Goal: Task Accomplishment & Management: Manage account settings

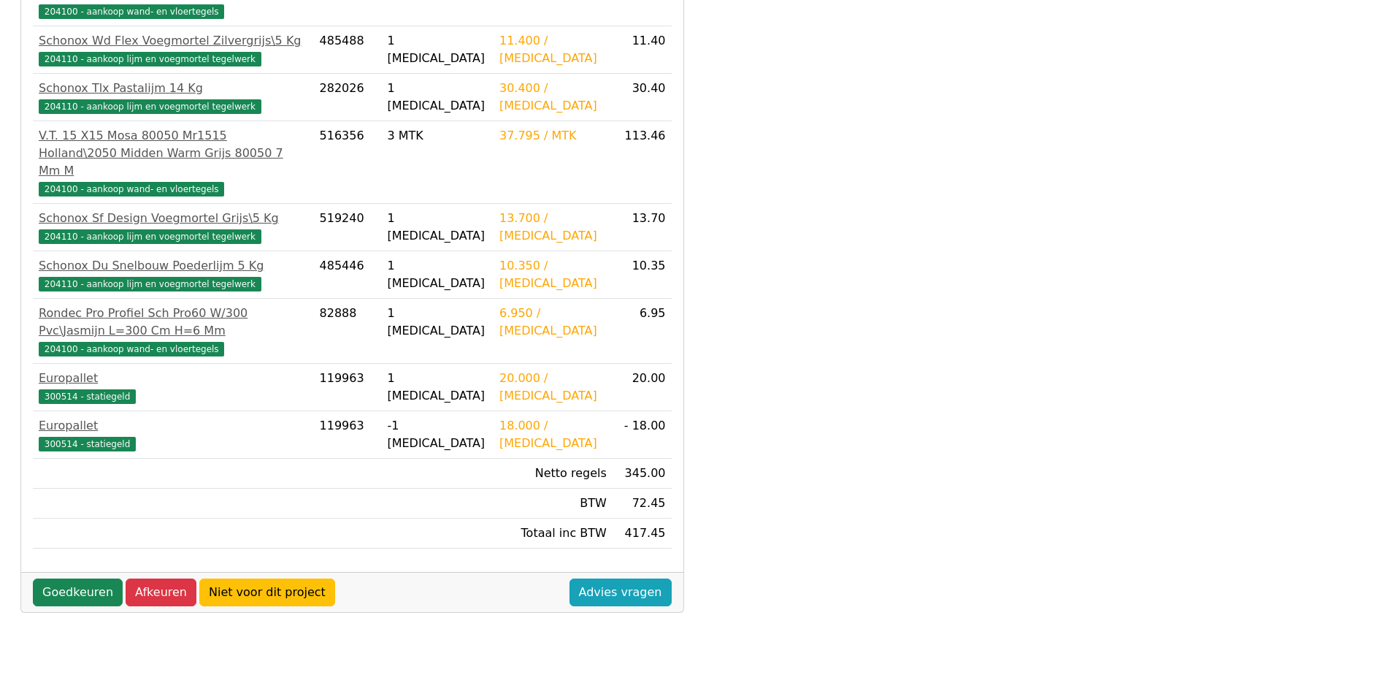
scroll to position [408, 0]
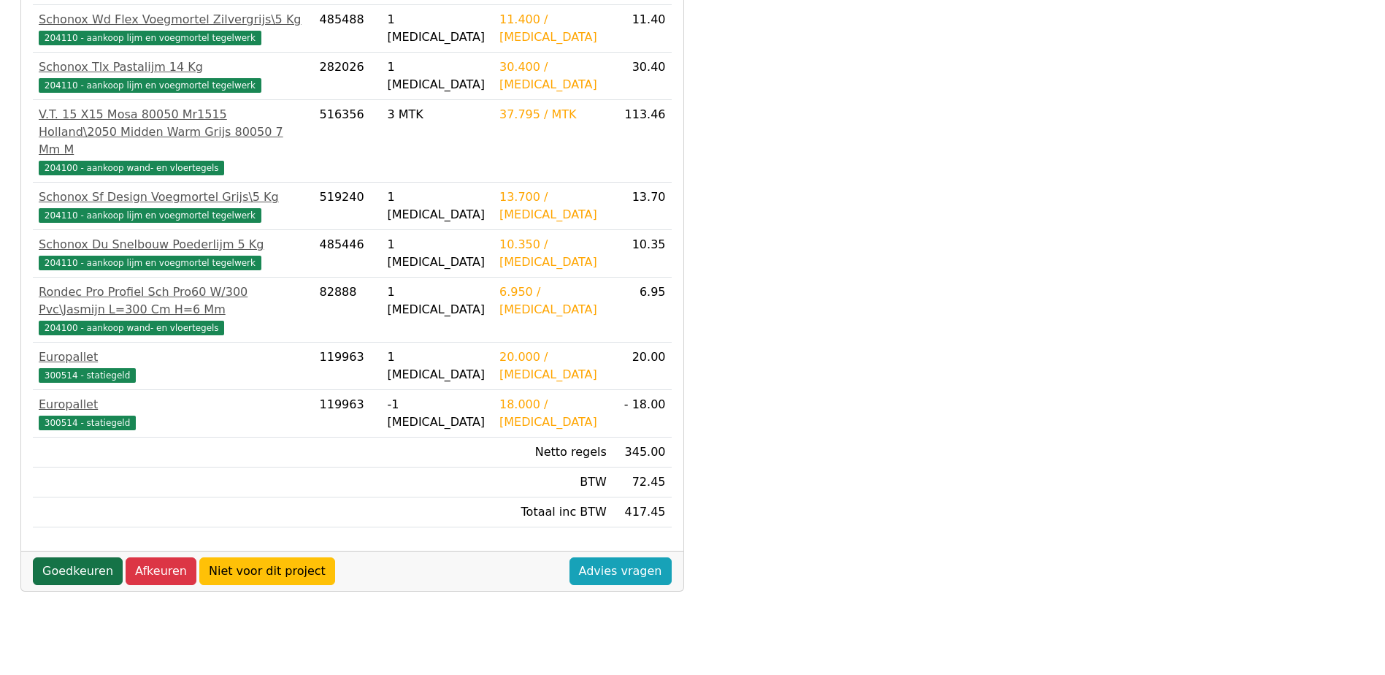
click at [68, 557] on link "Goedkeuren" at bounding box center [78, 571] width 90 height 28
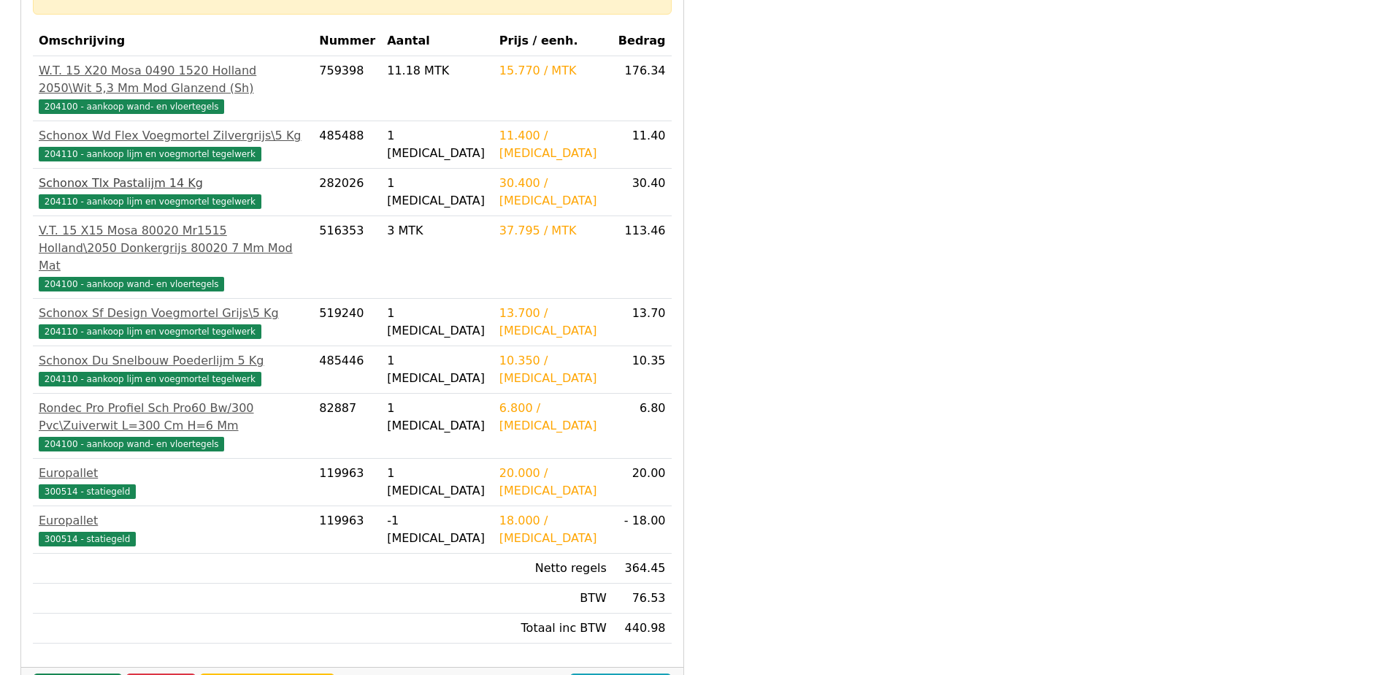
scroll to position [365, 0]
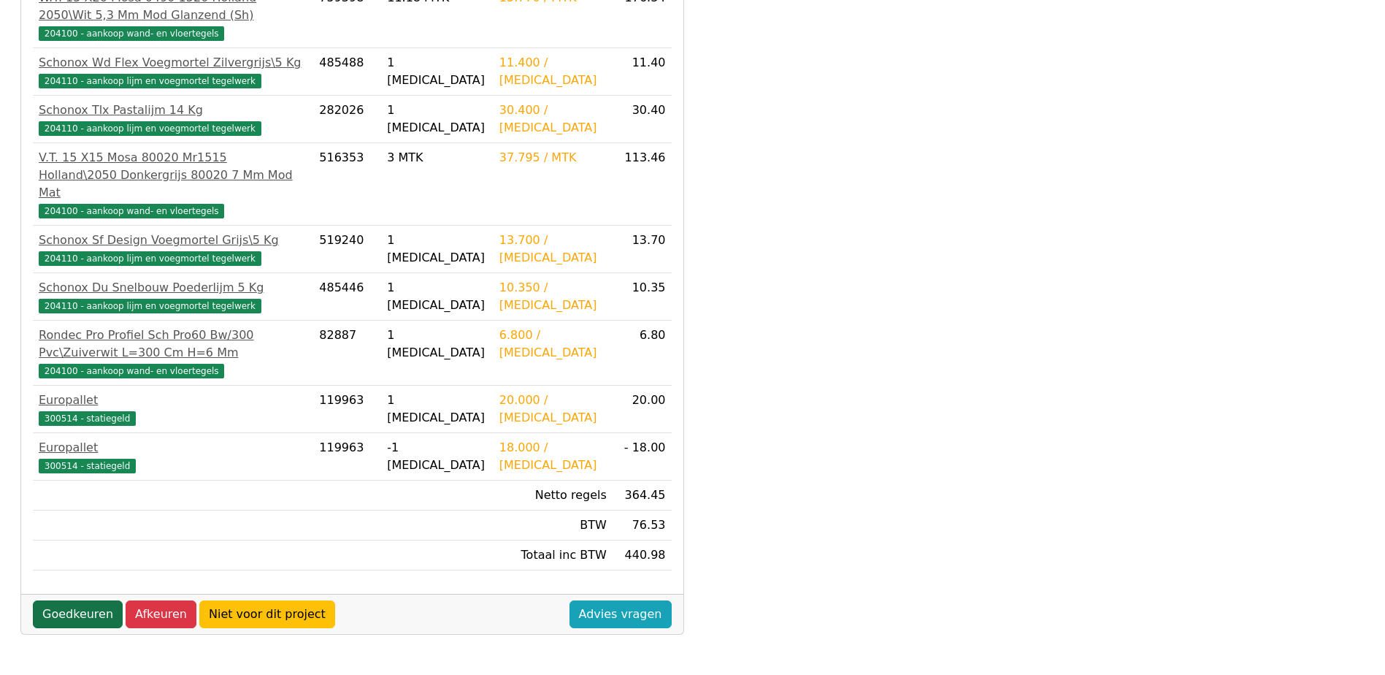
click at [69, 600] on link "Goedkeuren" at bounding box center [78, 614] width 90 height 28
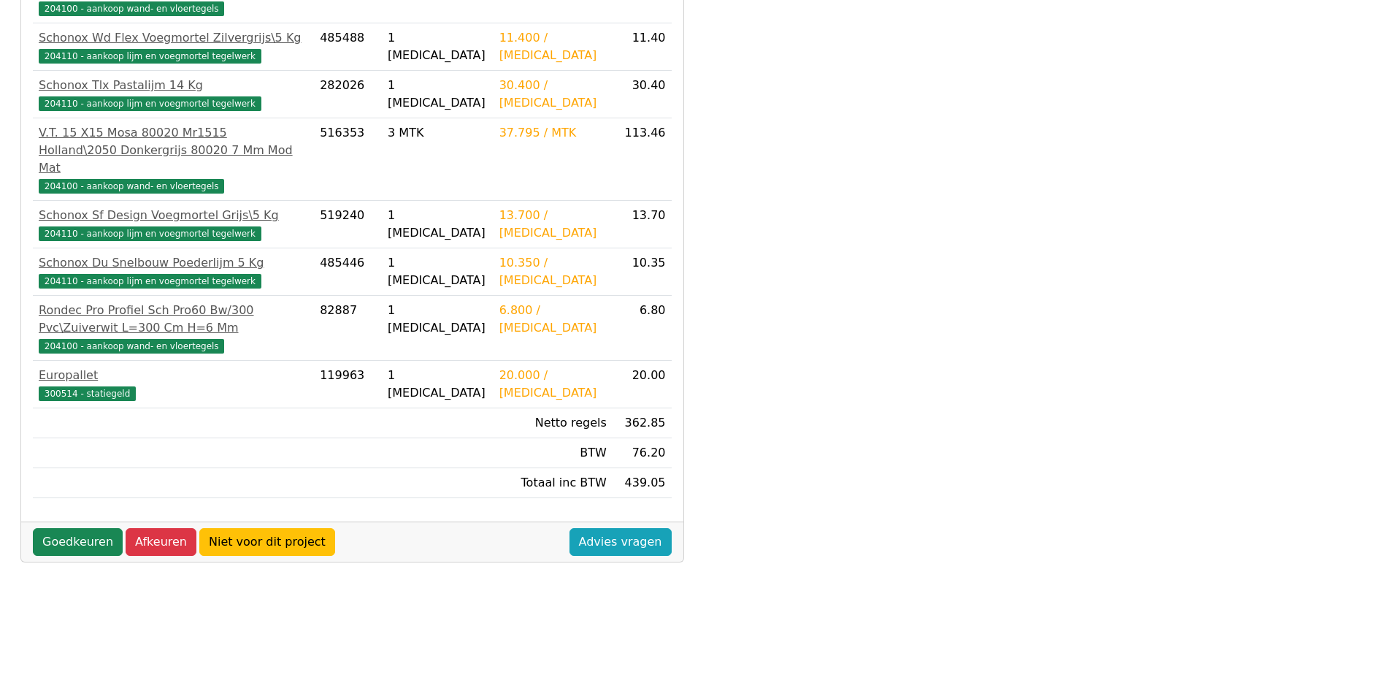
scroll to position [408, 0]
click at [64, 527] on link "Goedkeuren" at bounding box center [78, 541] width 90 height 28
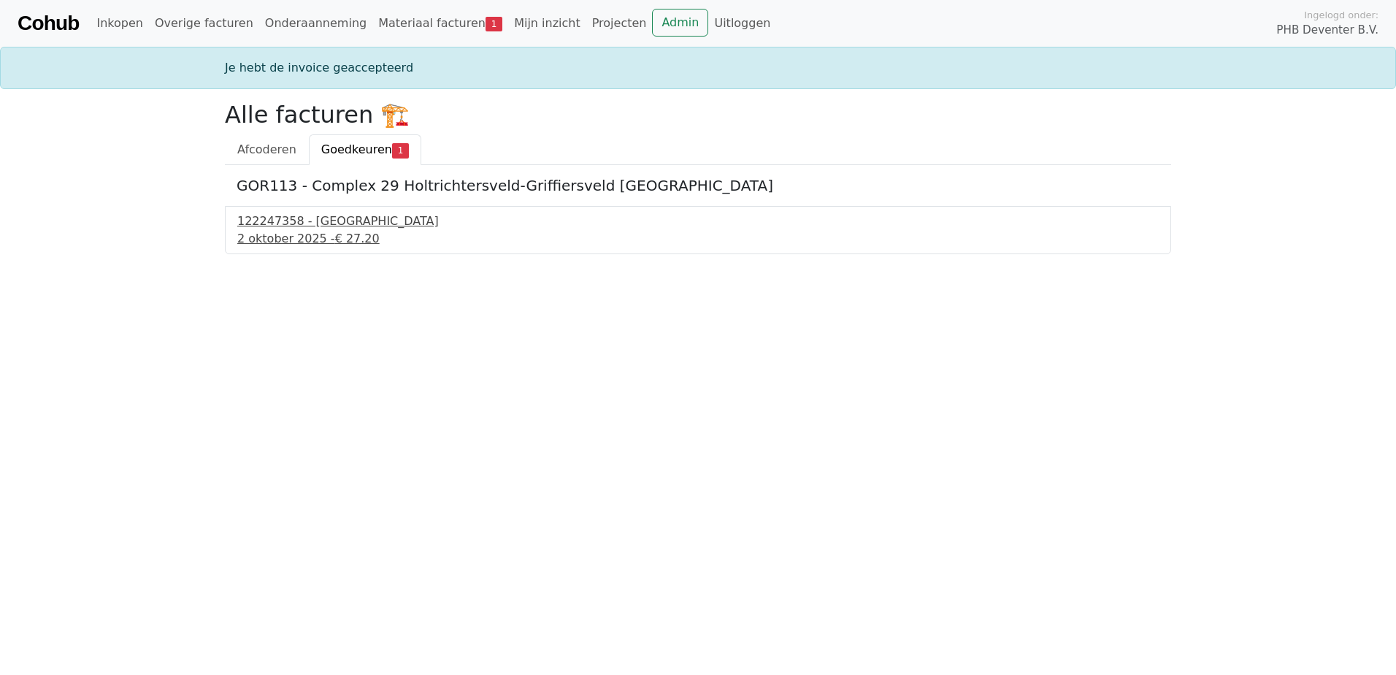
click at [269, 238] on div "2 oktober 2025 - € 27.20" at bounding box center [697, 239] width 921 height 18
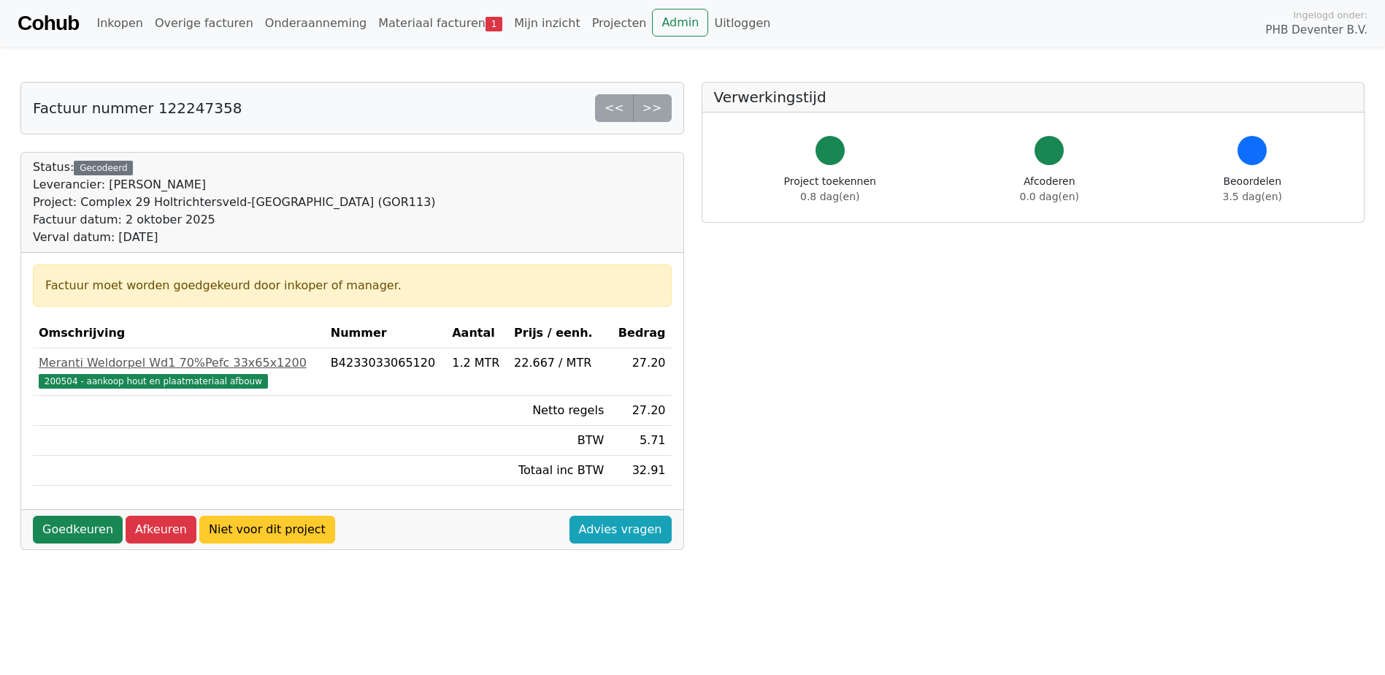
click at [242, 529] on link "Niet voor dit project" at bounding box center [267, 529] width 136 height 28
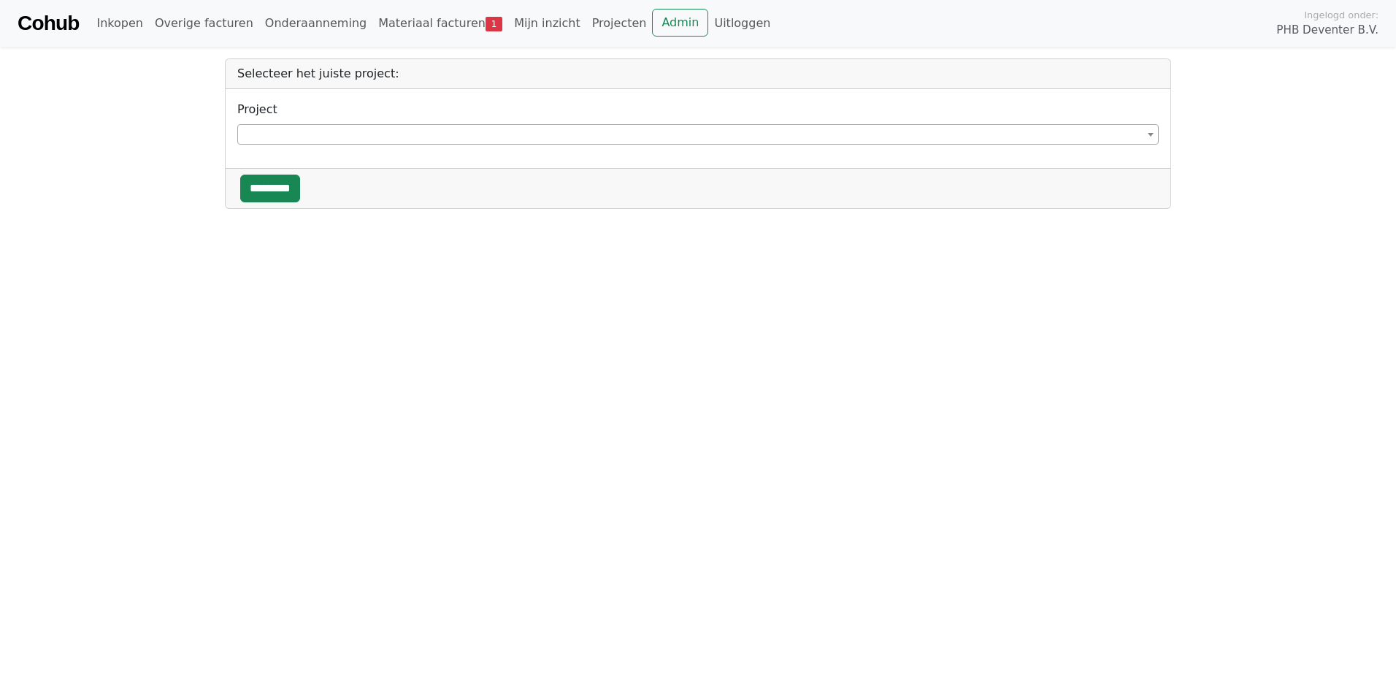
click at [1310, 145] on body "**********" at bounding box center [698, 104] width 1396 height 209
